Goal: Find contact information: Find contact information

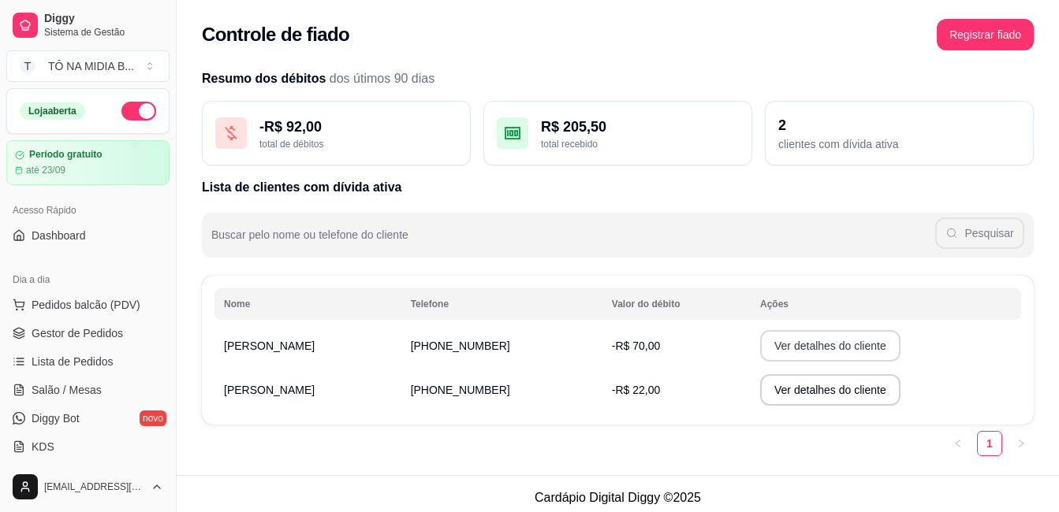
click at [851, 348] on button "Ver detalhes do cliente" at bounding box center [830, 346] width 140 height 32
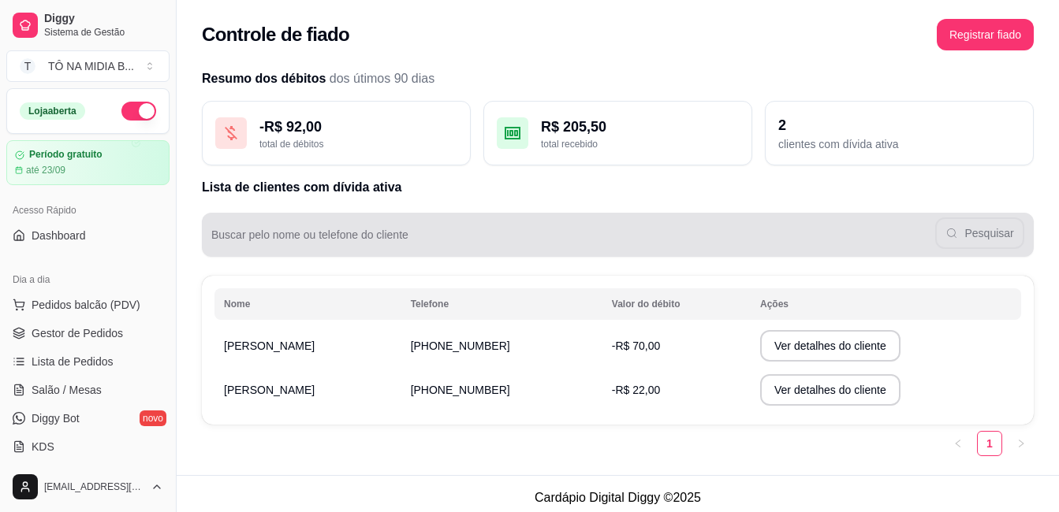
click at [753, 229] on div "Pesquisar" at bounding box center [617, 235] width 813 height 32
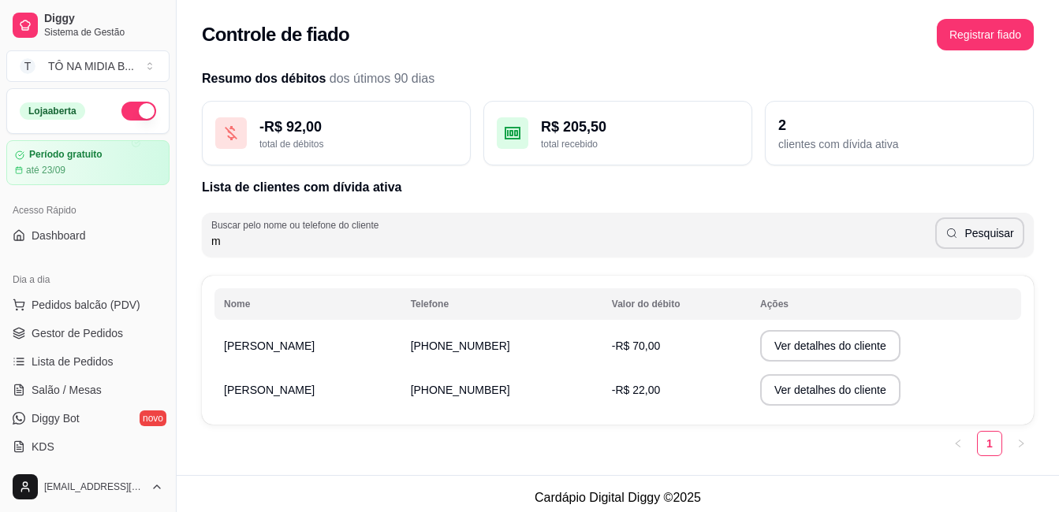
type input "m"
click at [713, 330] on td "-R$ 70,00" at bounding box center [676, 346] width 148 height 44
drag, startPoint x: 923, startPoint y: 351, endPoint x: 867, endPoint y: 344, distance: 56.4
click at [915, 351] on td "Ver detalhes do cliente" at bounding box center [886, 346] width 270 height 44
click at [867, 344] on button "Ver detalhes do cliente" at bounding box center [830, 346] width 136 height 31
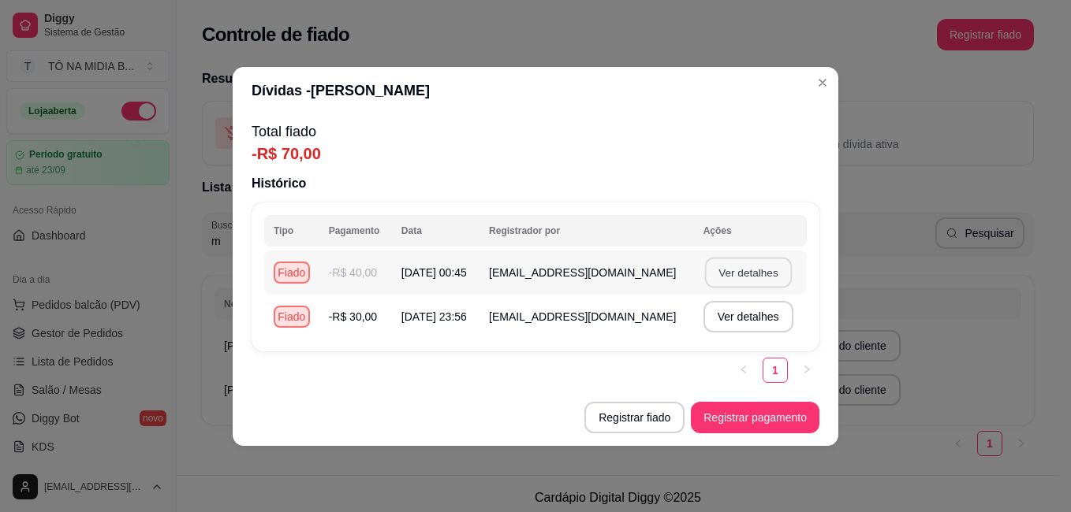
click at [771, 283] on button "Ver detalhes" at bounding box center [747, 272] width 87 height 31
click at [768, 275] on button "Ver detalhes" at bounding box center [747, 272] width 87 height 31
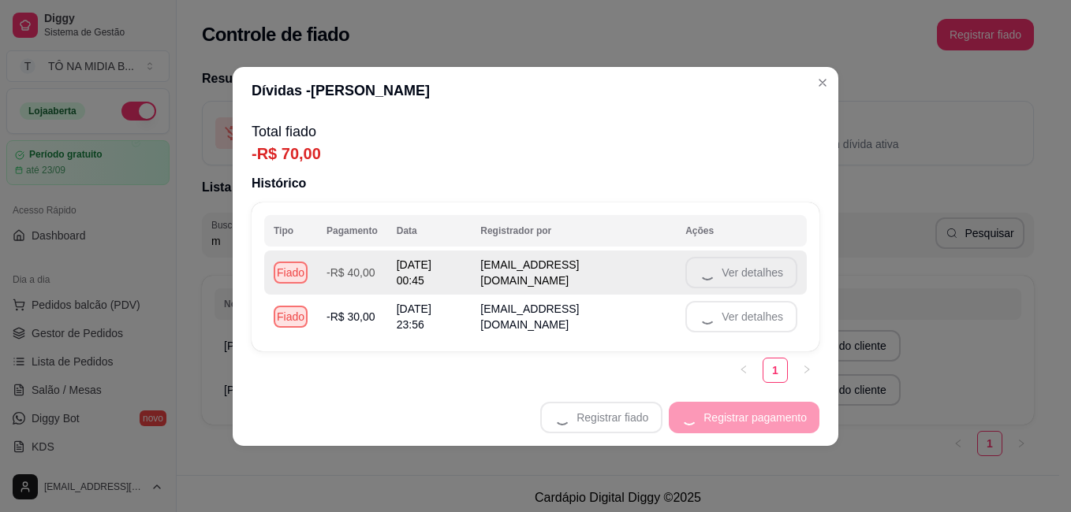
click at [768, 275] on td "Ver detalhes" at bounding box center [741, 273] width 131 height 44
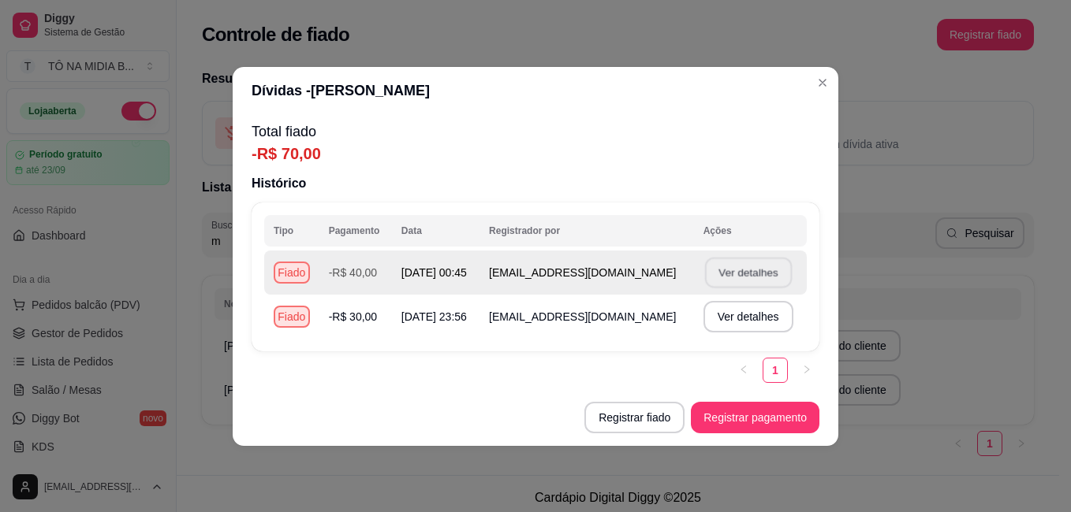
click at [768, 275] on button "Ver detalhes" at bounding box center [747, 272] width 87 height 31
click at [767, 274] on td "Ver detalhes" at bounding box center [750, 273] width 113 height 44
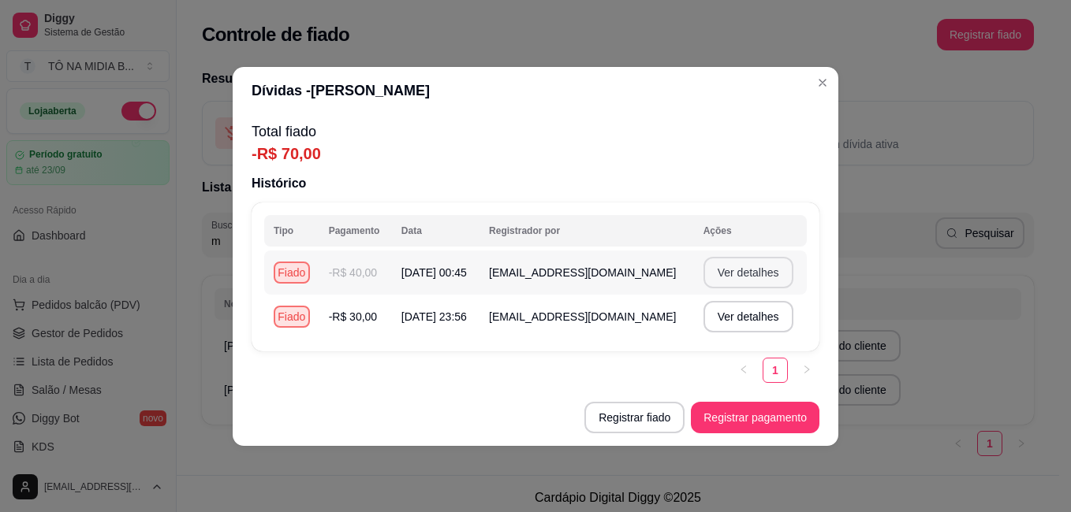
click at [767, 274] on button "Ver detalhes" at bounding box center [748, 273] width 90 height 32
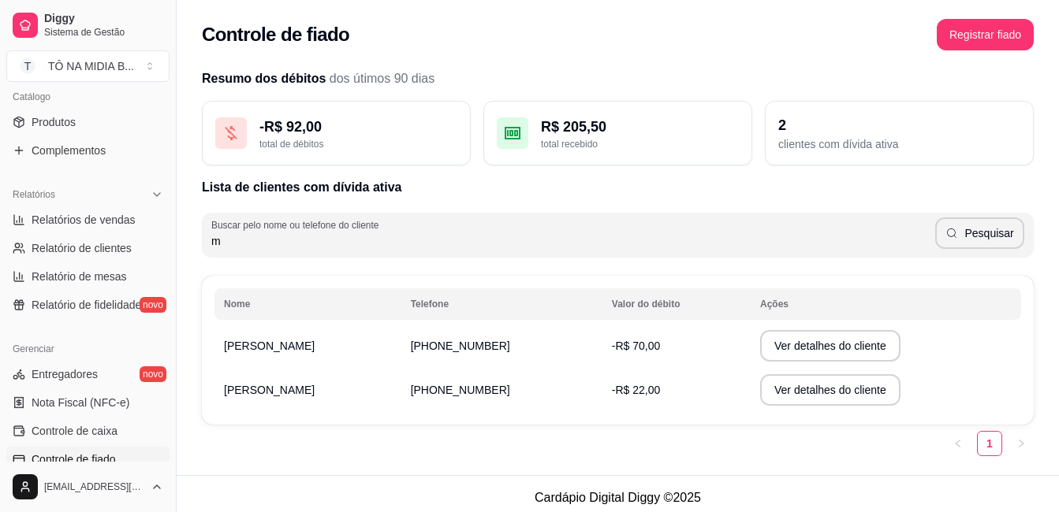
scroll to position [473, 0]
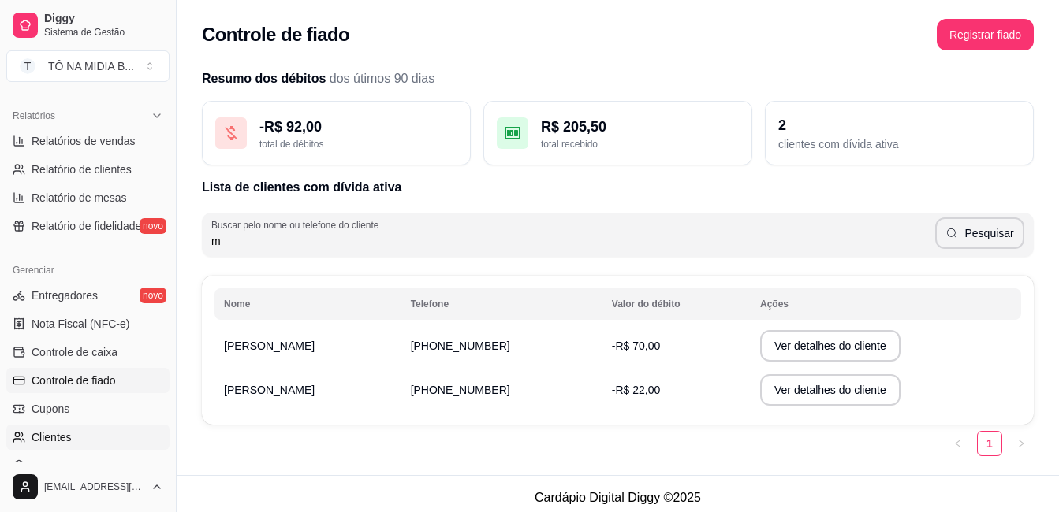
click at [99, 429] on link "Clientes" at bounding box center [87, 437] width 163 height 25
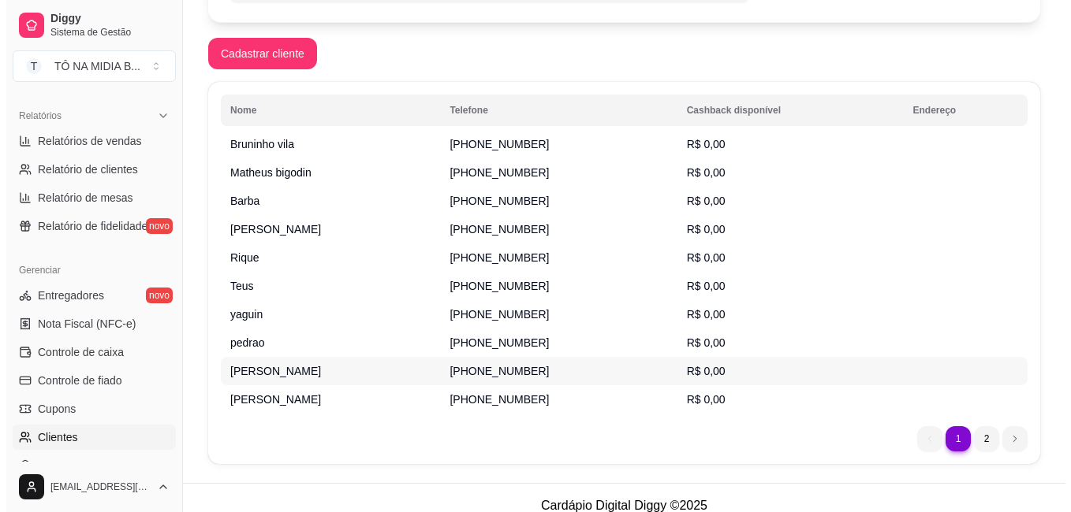
scroll to position [252, 0]
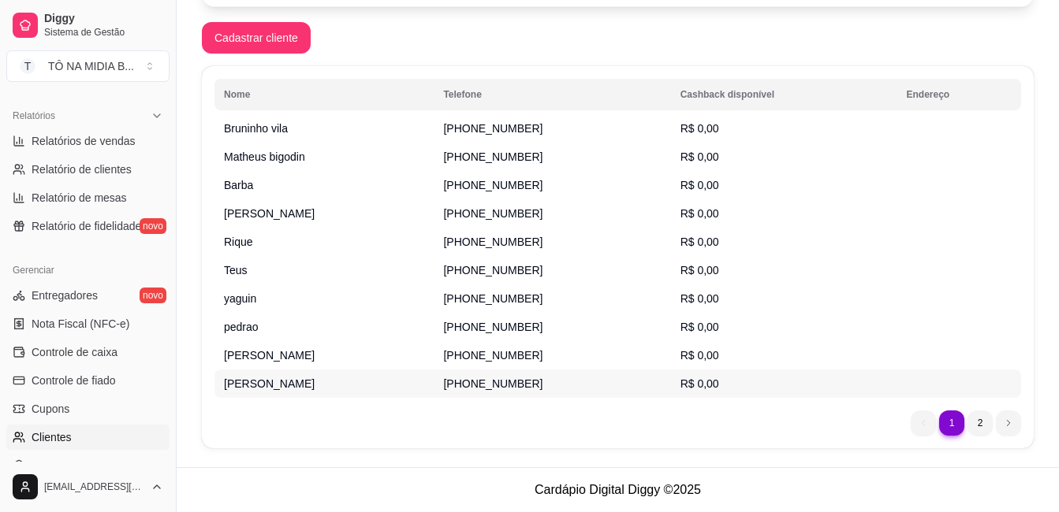
click at [359, 385] on td "[PERSON_NAME]" at bounding box center [323, 384] width 219 height 28
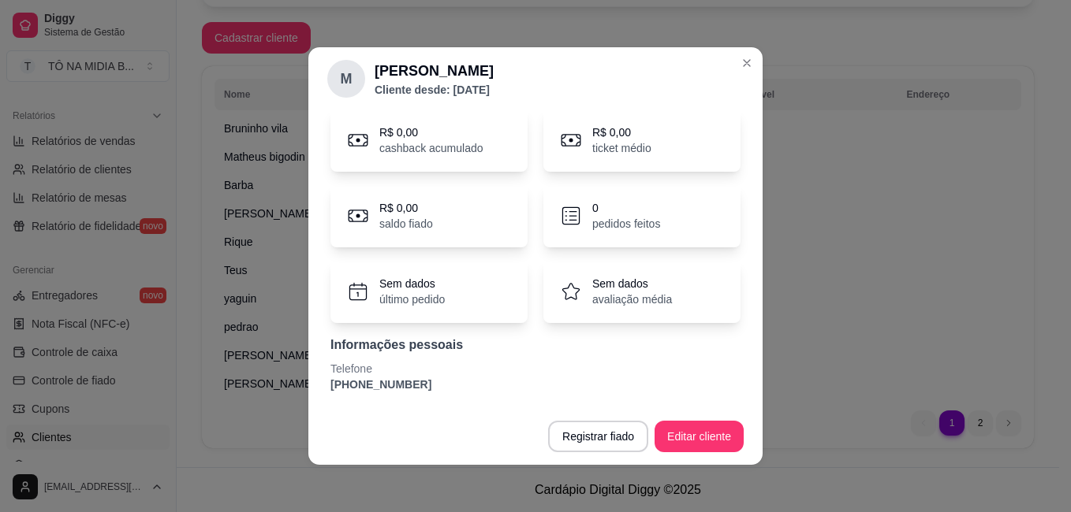
scroll to position [0, 0]
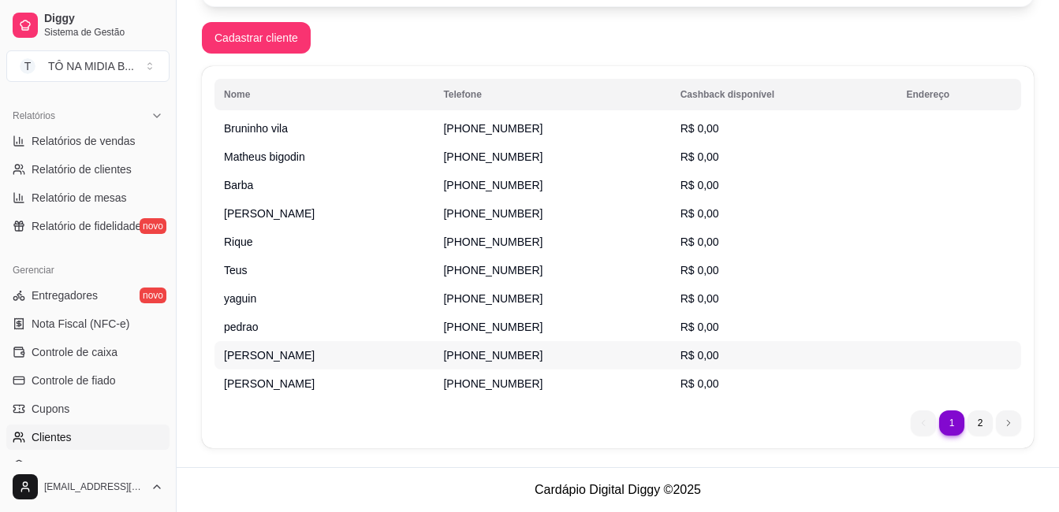
click at [281, 355] on td "[PERSON_NAME]" at bounding box center [323, 355] width 219 height 28
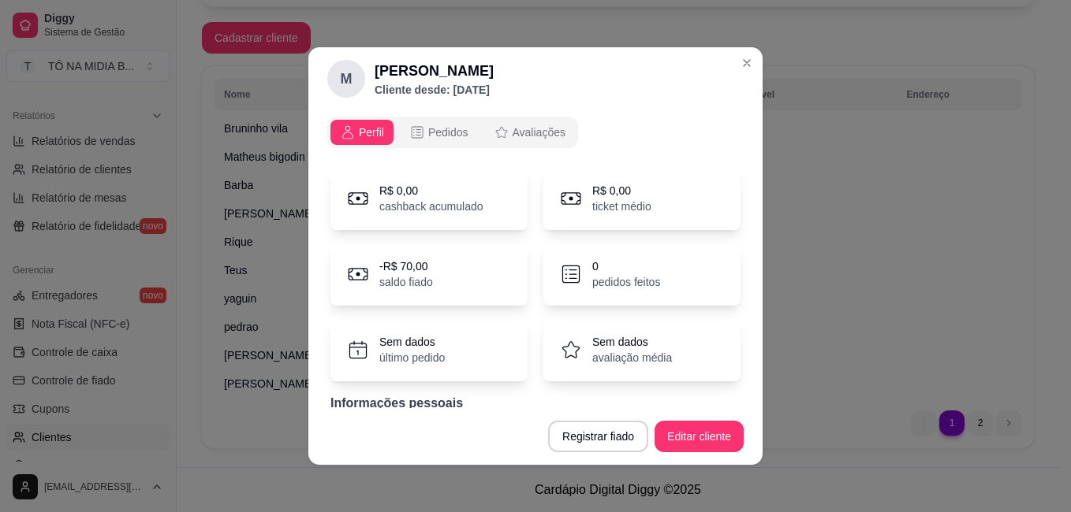
scroll to position [58, 0]
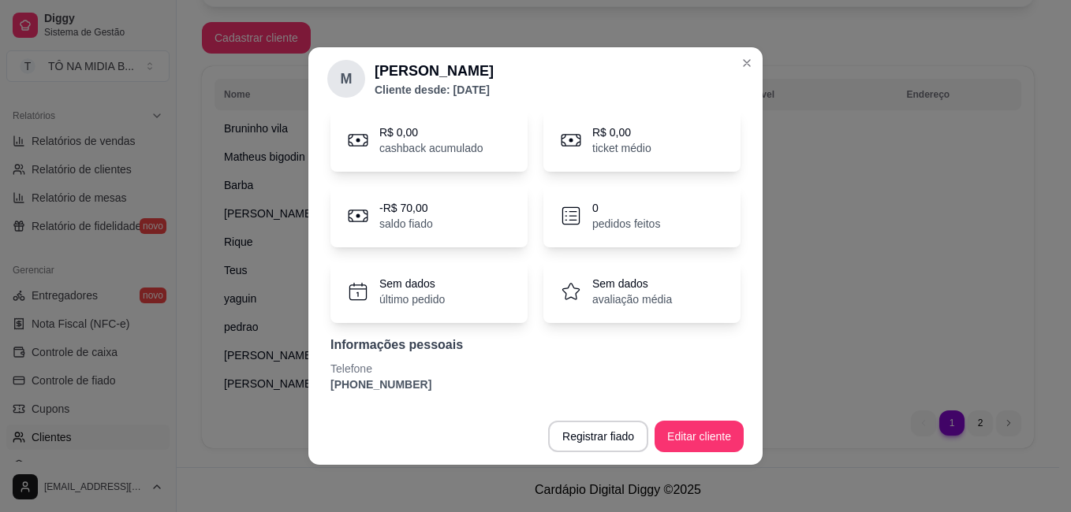
drag, startPoint x: 325, startPoint y: 387, endPoint x: 425, endPoint y: 394, distance: 100.4
click at [425, 394] on div "R$ 0,00 cashback acumulado R$ 0,00 ticket médio -R$ 70,00 saldo fiado 0 pedidos…" at bounding box center [535, 250] width 416 height 303
copy p "[PHONE_NUMBER]"
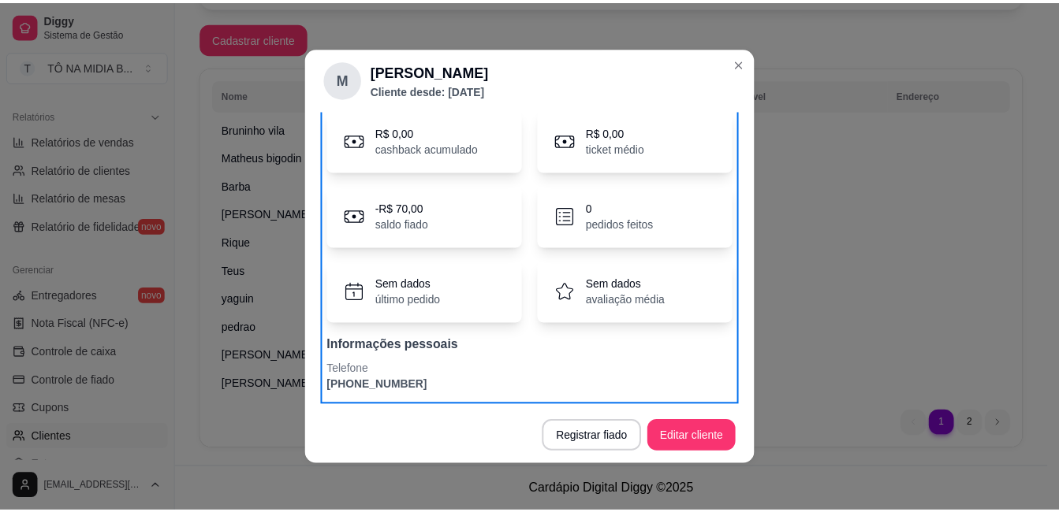
scroll to position [0, 0]
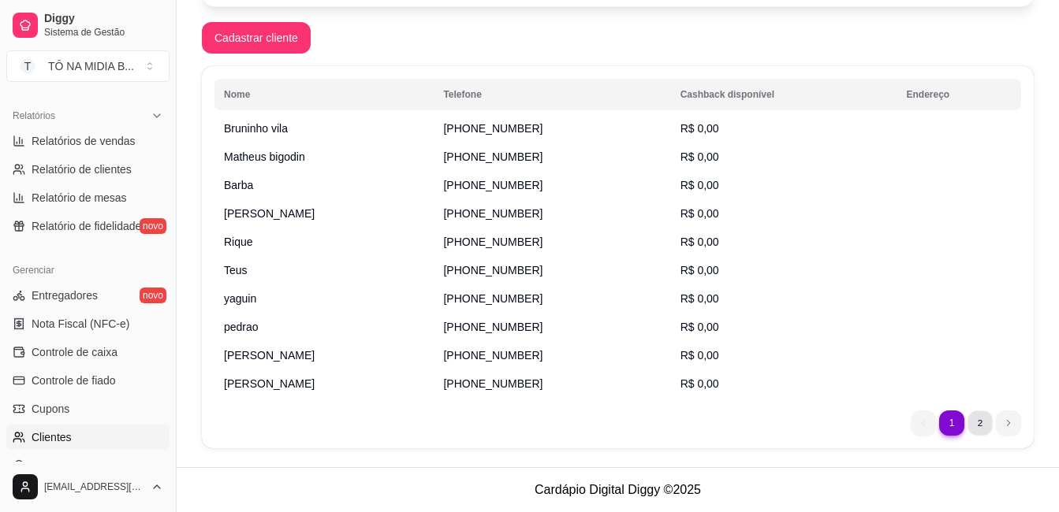
click at [984, 426] on li "2" at bounding box center [979, 423] width 24 height 24
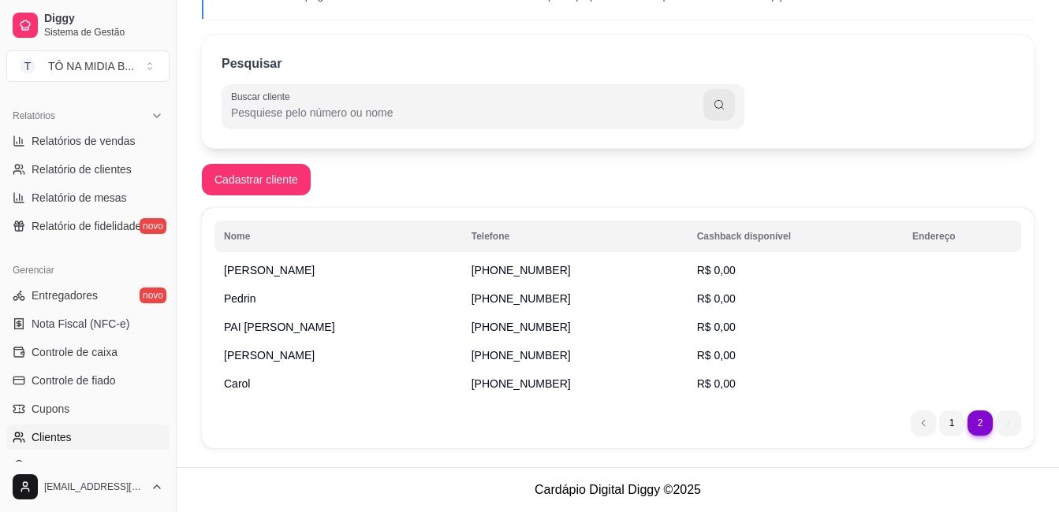
scroll to position [110, 0]
click at [938, 423] on ul "2 1 2" at bounding box center [966, 423] width 110 height 25
click at [945, 423] on li "1" at bounding box center [951, 423] width 25 height 25
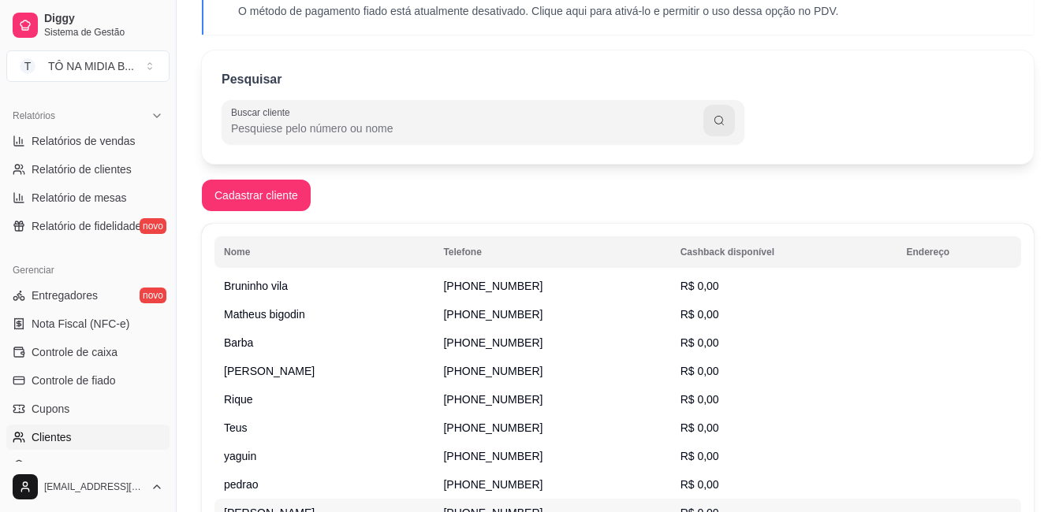
scroll to position [173, 0]
